Goal: Find specific page/section: Find specific page/section

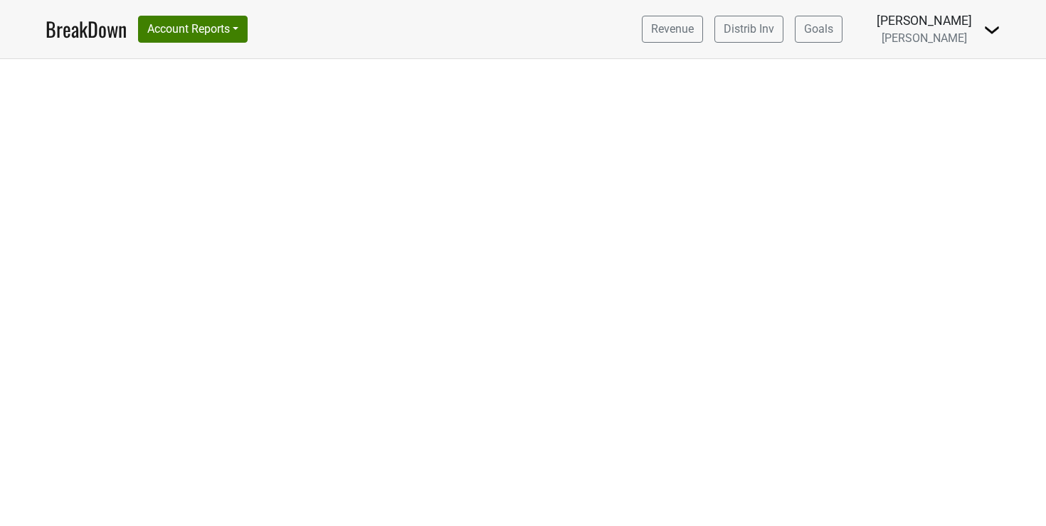
click at [182, 163] on div at bounding box center [523, 292] width 1046 height 467
click at [763, 27] on link "Distrib Inv" at bounding box center [748, 29] width 69 height 27
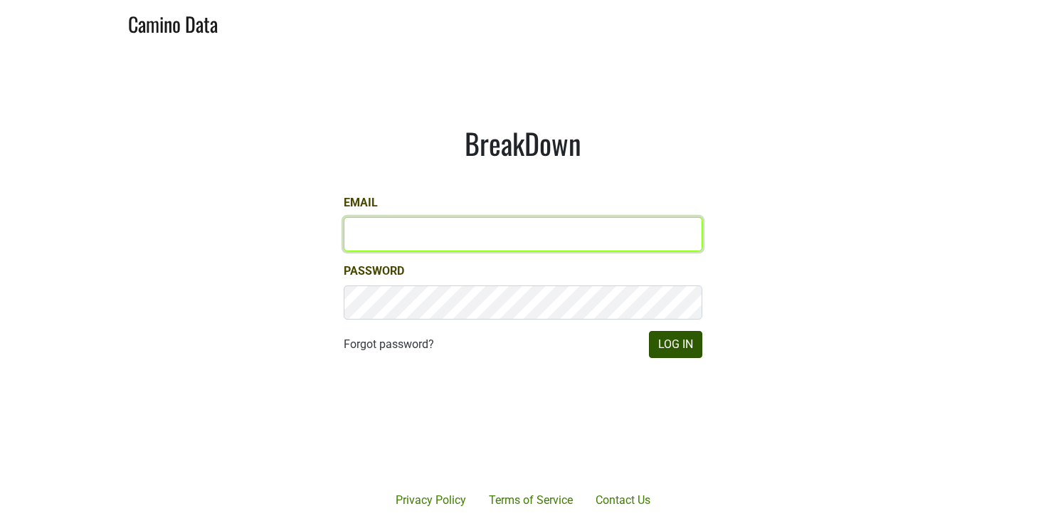
type input "[EMAIL_ADDRESS][DOMAIN_NAME]"
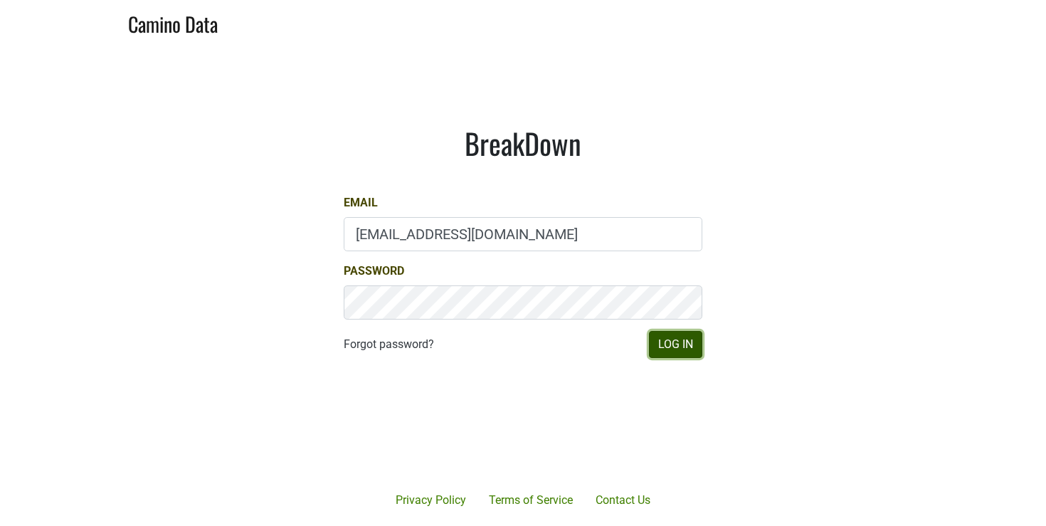
click at [680, 343] on button "Log In" at bounding box center [675, 344] width 53 height 27
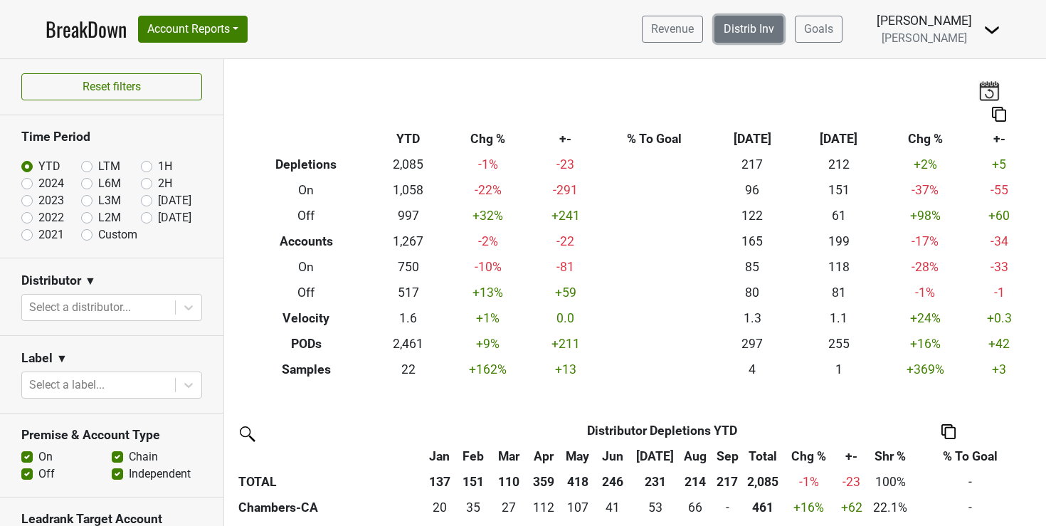
click at [783, 33] on link "Distrib Inv" at bounding box center [748, 29] width 69 height 27
